Goal: Information Seeking & Learning: Learn about a topic

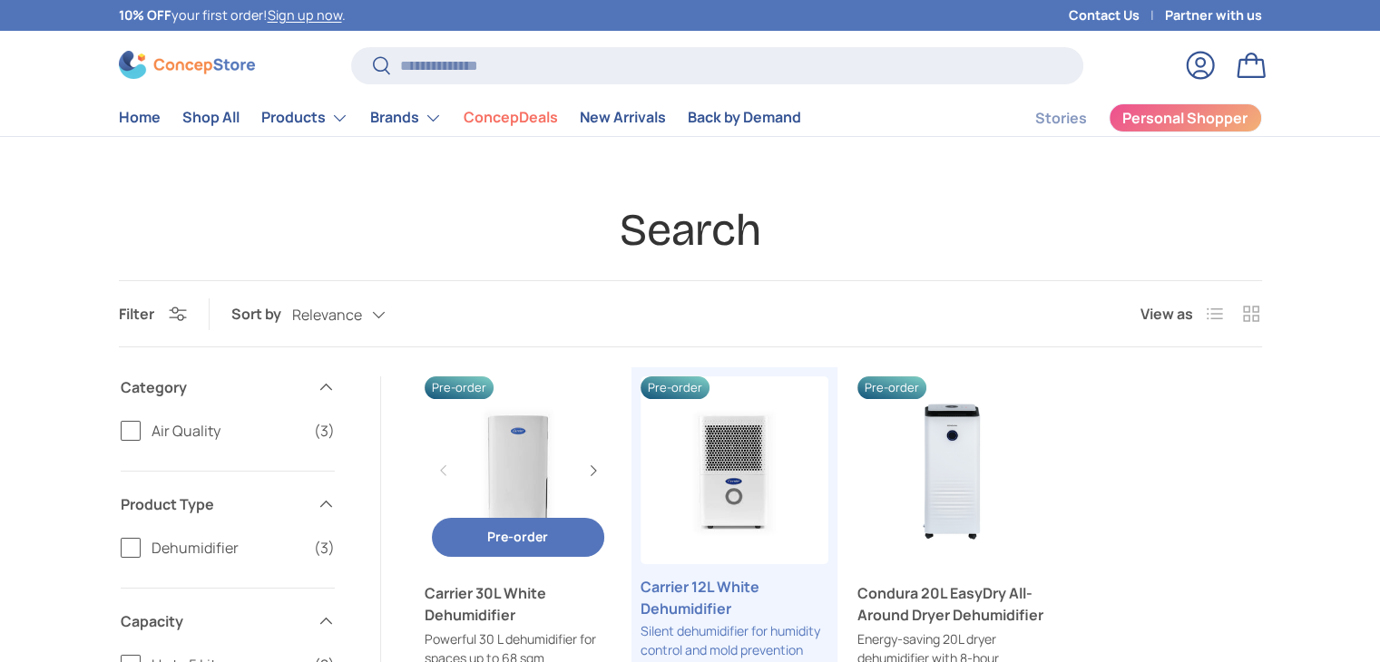
click at [545, 489] on link "Carrier 30L White Dehumidifier" at bounding box center [519, 471] width 188 height 188
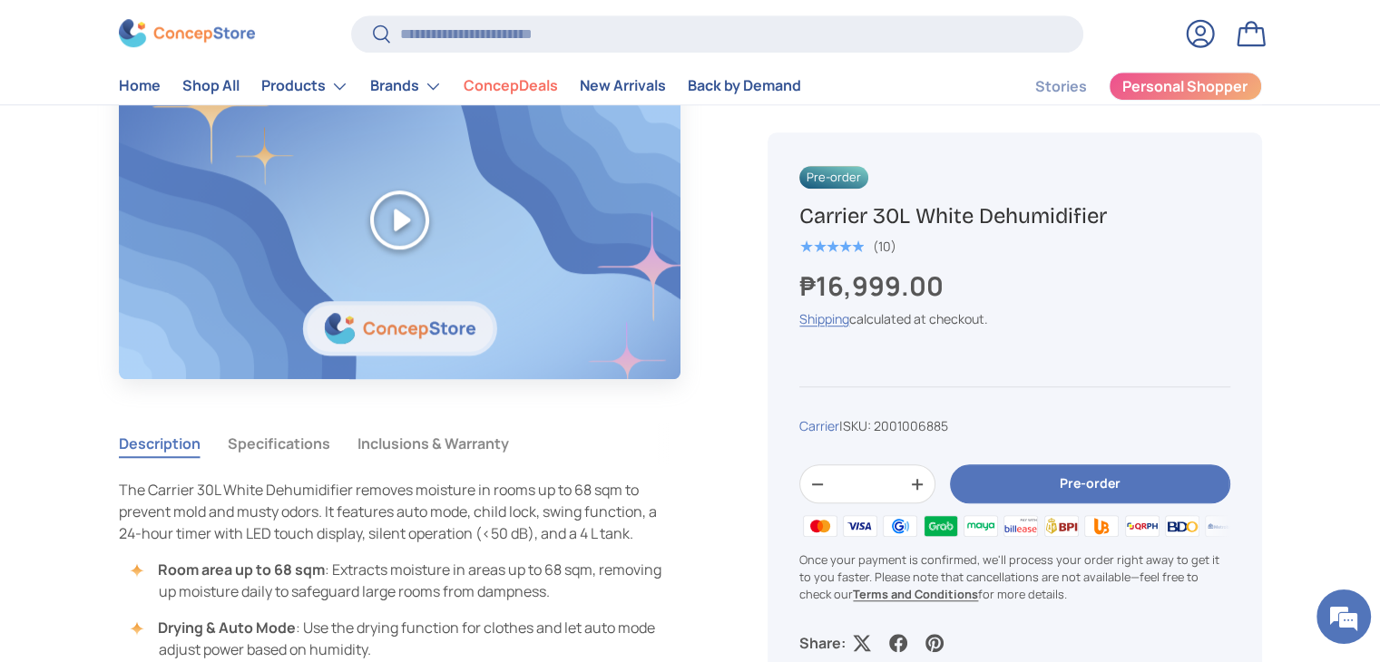
scroll to position [1320, 0]
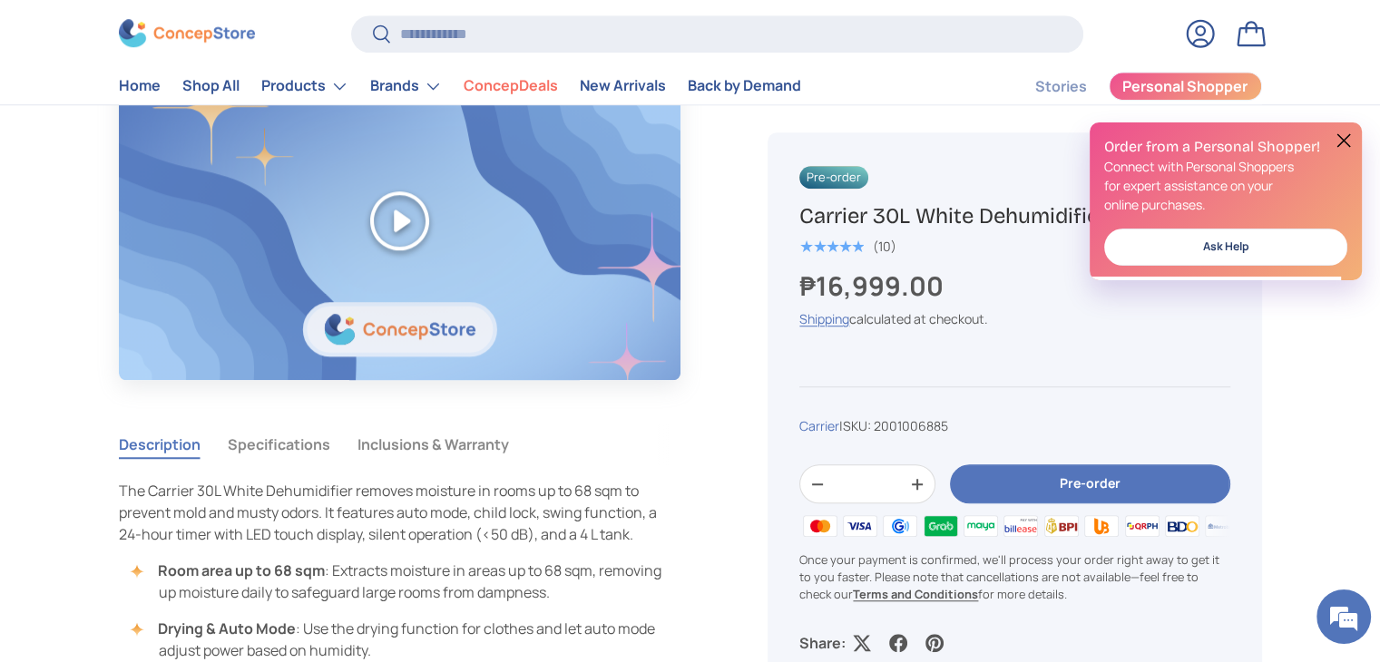
click at [289, 437] on button "Specifications" at bounding box center [279, 445] width 103 height 42
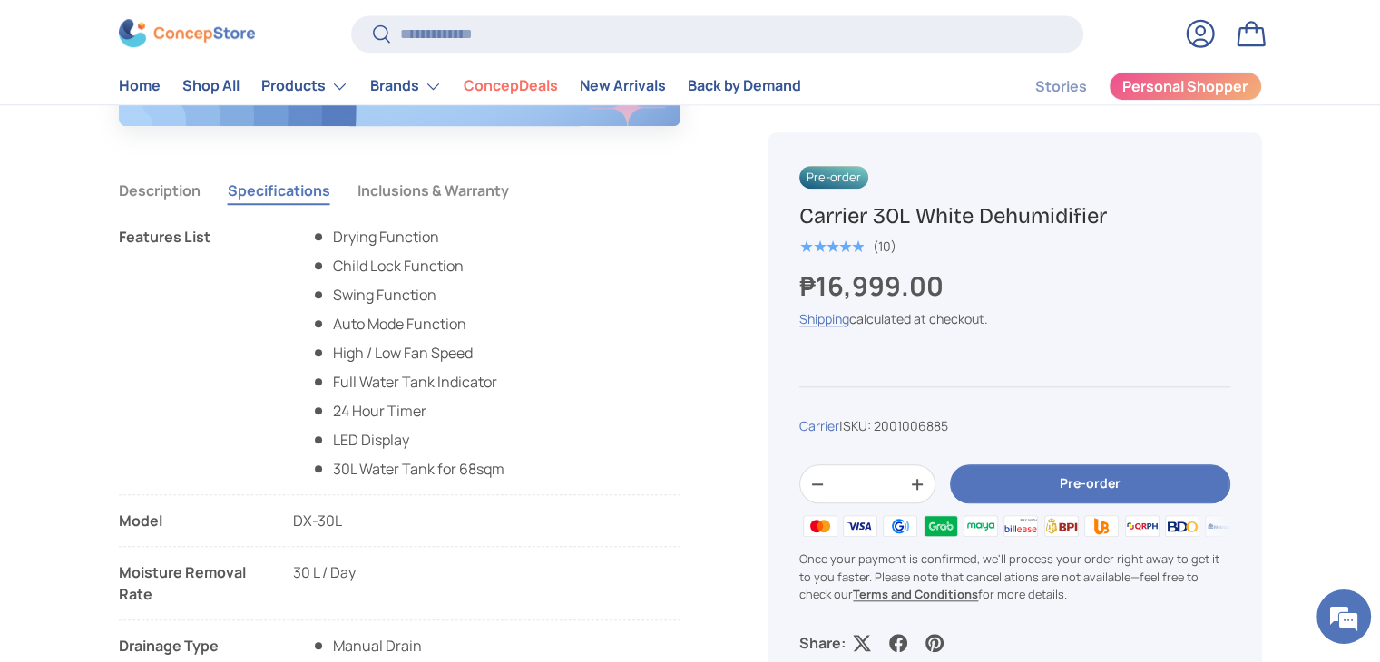
scroll to position [1571, 0]
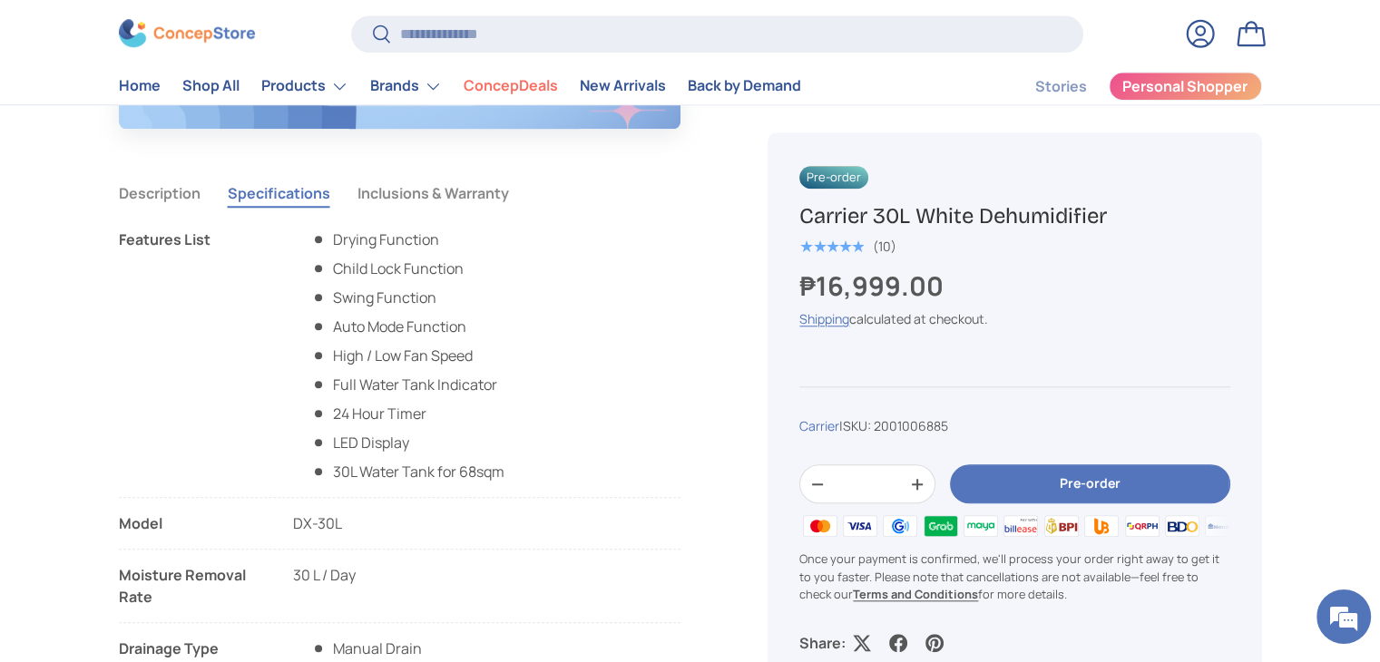
click at [174, 191] on button "Description" at bounding box center [160, 193] width 82 height 42
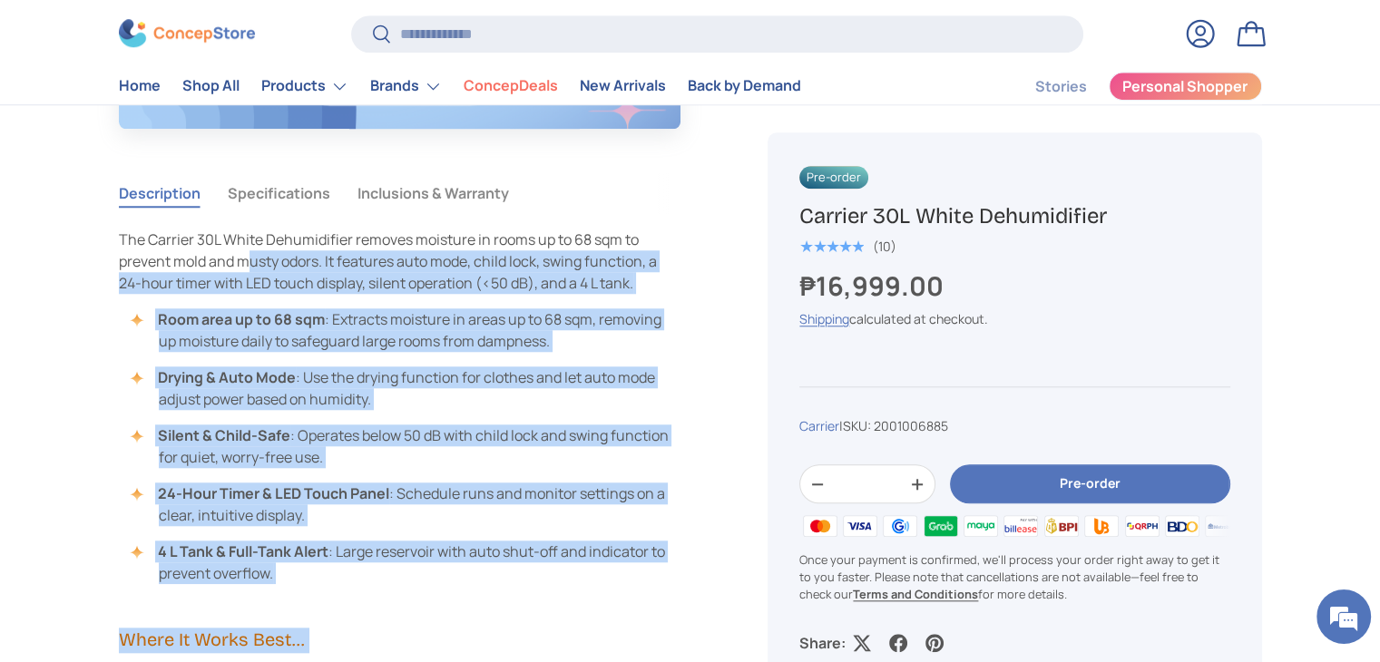
drag, startPoint x: 117, startPoint y: 235, endPoint x: 247, endPoint y: 267, distance: 133.6
click at [247, 267] on span "The Carrier 30L White Dehumidifier removes moisture in rooms up to 68 sqm to pr…" at bounding box center [388, 262] width 538 height 64
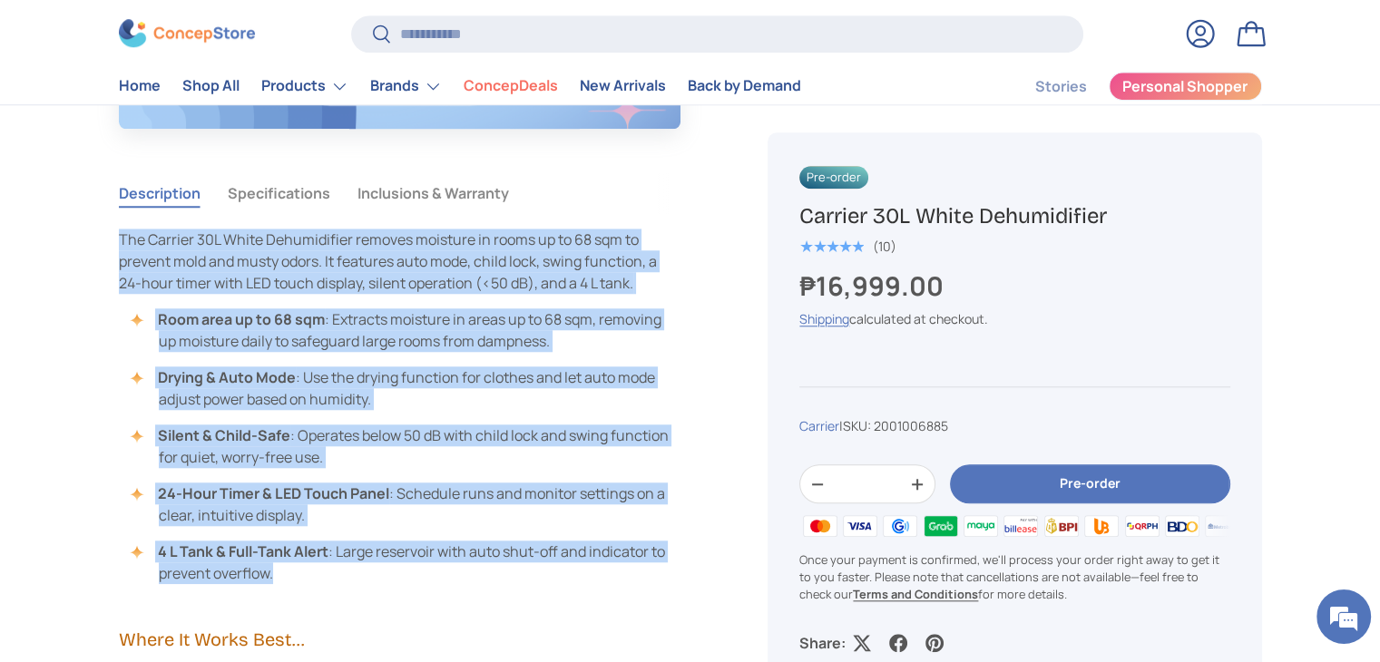
drag, startPoint x: 339, startPoint y: 574, endPoint x: 119, endPoint y: 239, distance: 401.7
click at [119, 239] on div "The Carrier 30L White Dehumidifier removes moisture in rooms up to 68 sqm to pr…" at bounding box center [400, 407] width 563 height 356
copy div "The Carrier 30L White Dehumidifier removes moisture in rooms up to 68 sqm to pr…"
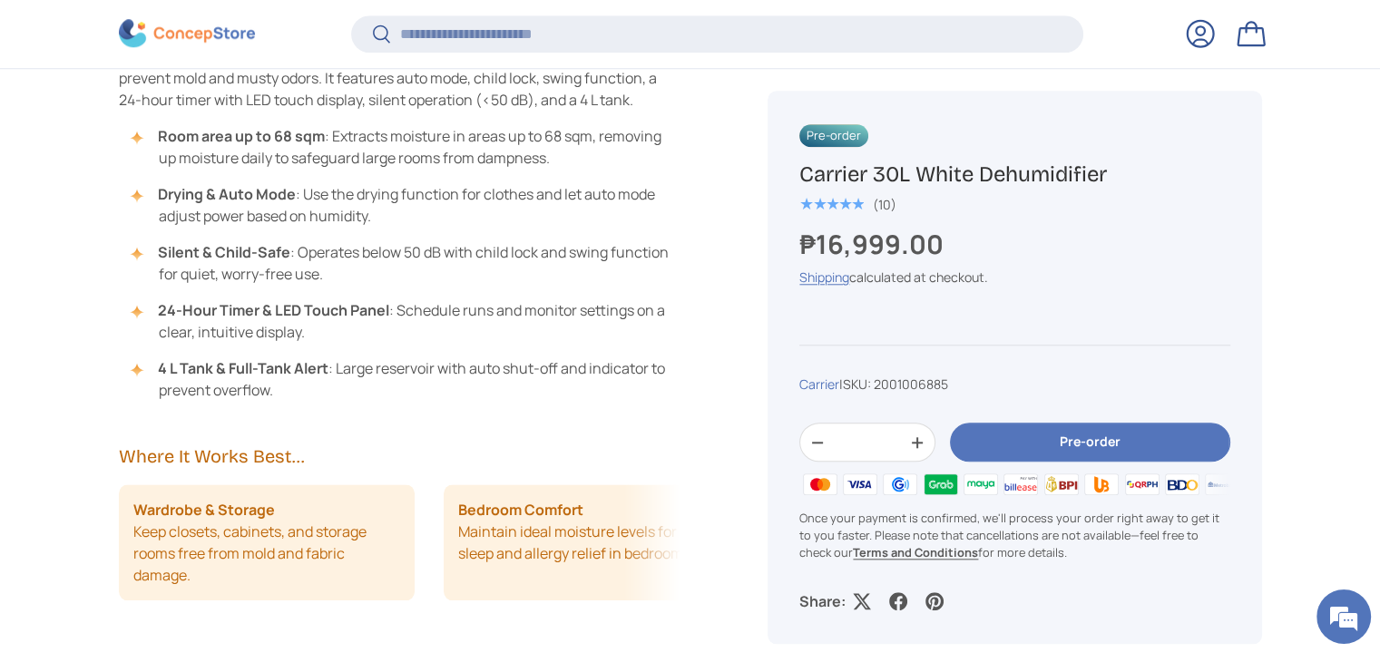
click at [477, 404] on div "Play Description Specifications Inclusions & Warranty The Carrier 30L White Deh…" at bounding box center [422, 151] width 606 height 1059
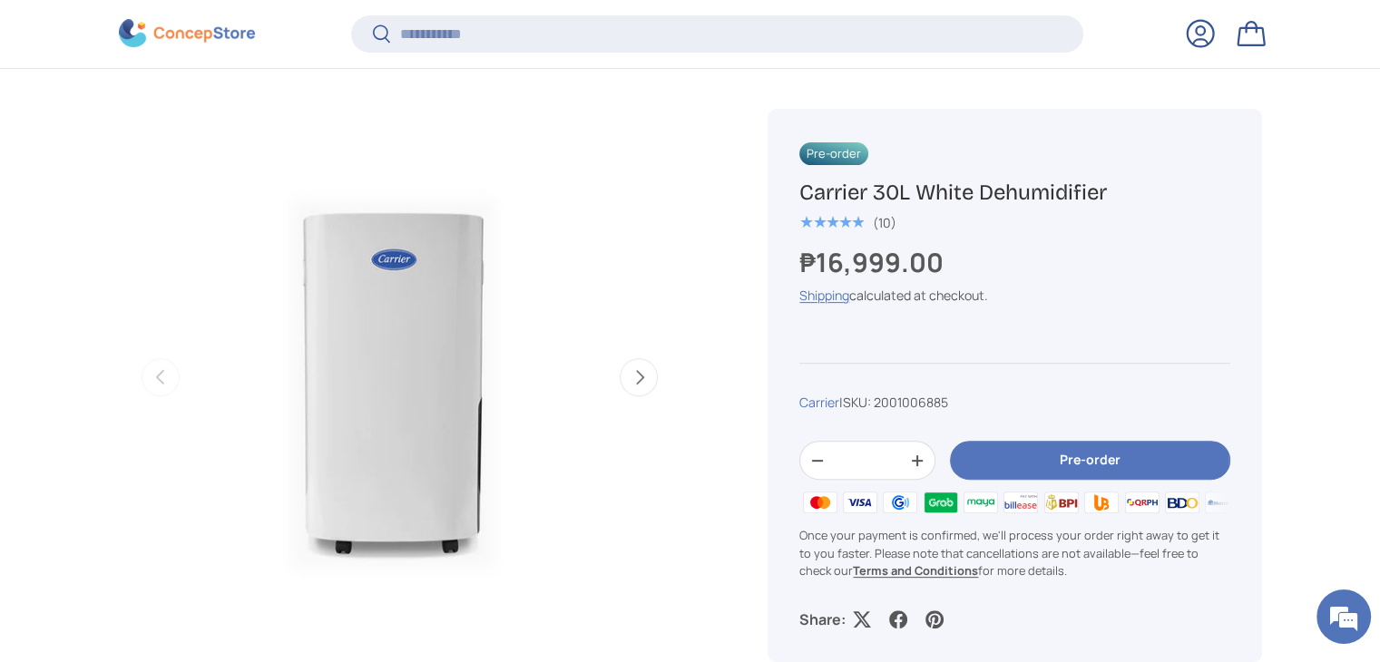
scroll to position [0, 0]
